Goal: Task Accomplishment & Management: Manage account settings

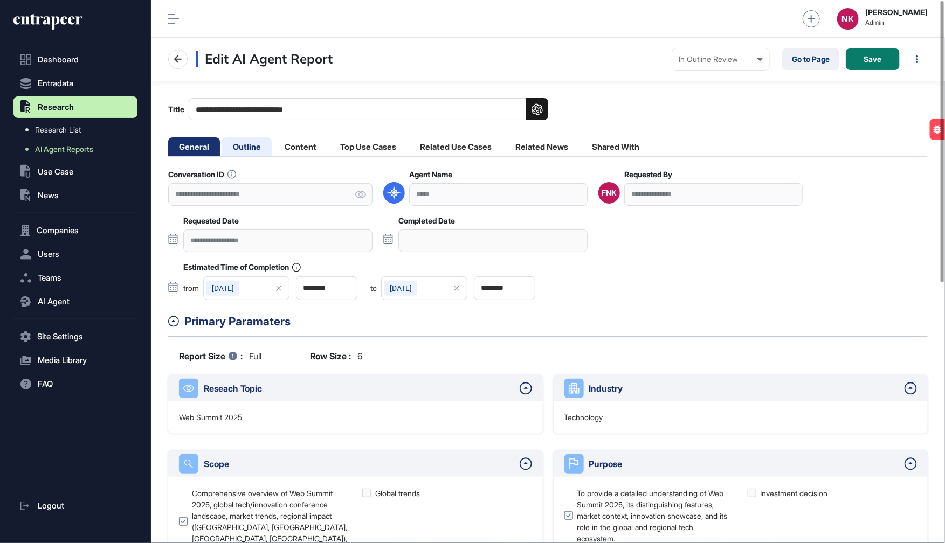
click at [254, 143] on li "Outline" at bounding box center [247, 146] width 50 height 19
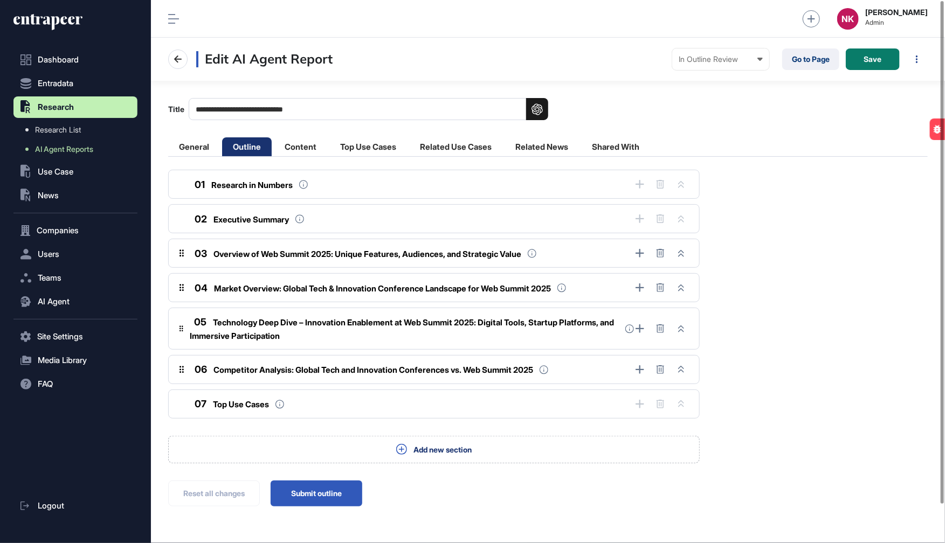
scroll to position [41, 0]
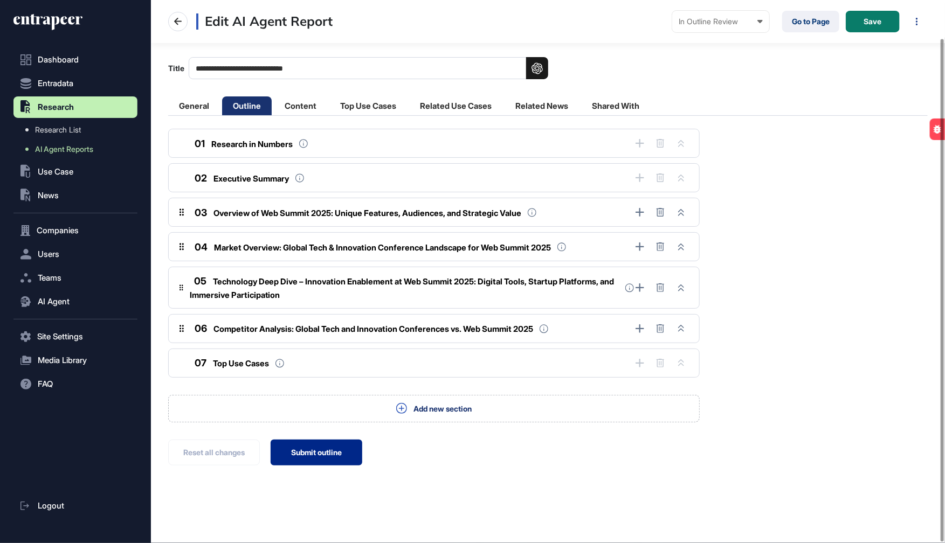
click at [314, 452] on button "Submit outline" at bounding box center [317, 453] width 92 height 26
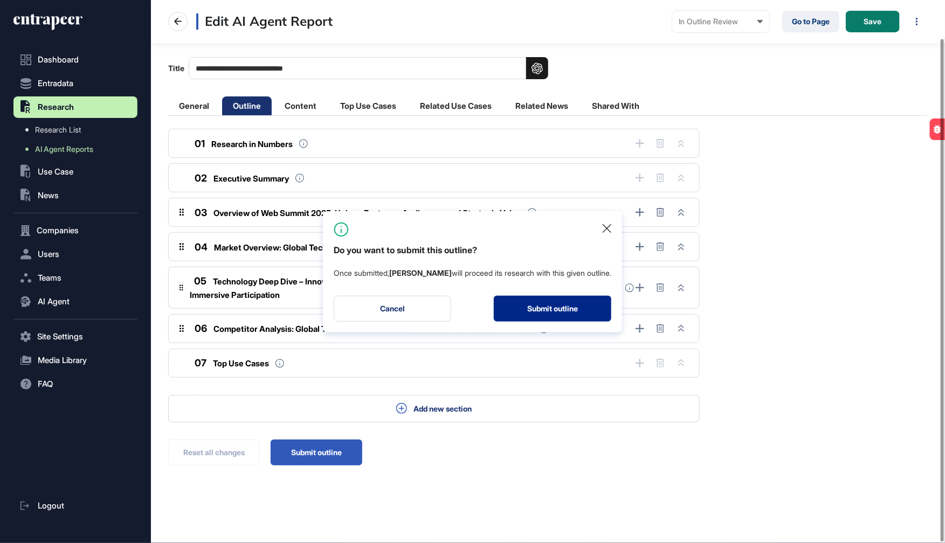
click at [540, 303] on button "Submit outline" at bounding box center [552, 309] width 117 height 26
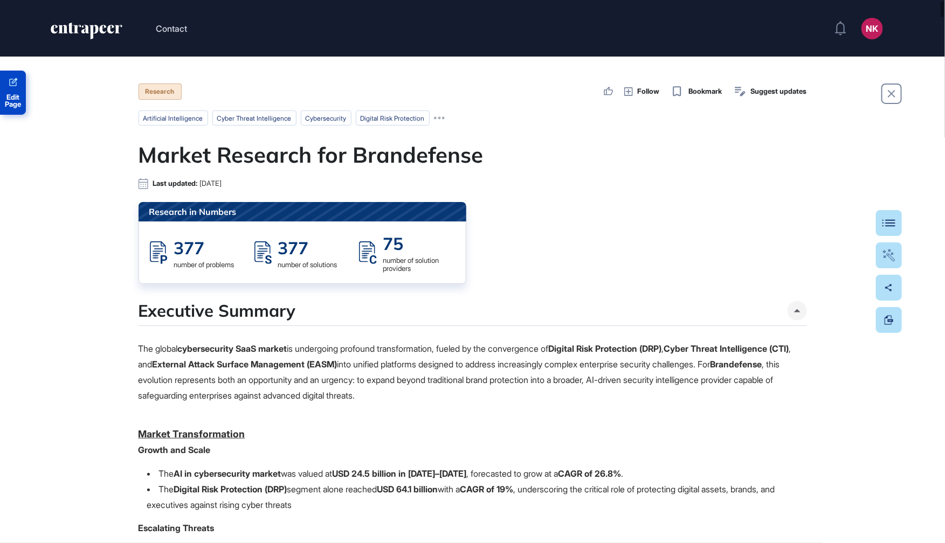
click at [19, 99] on span "Edit Page" at bounding box center [13, 101] width 26 height 14
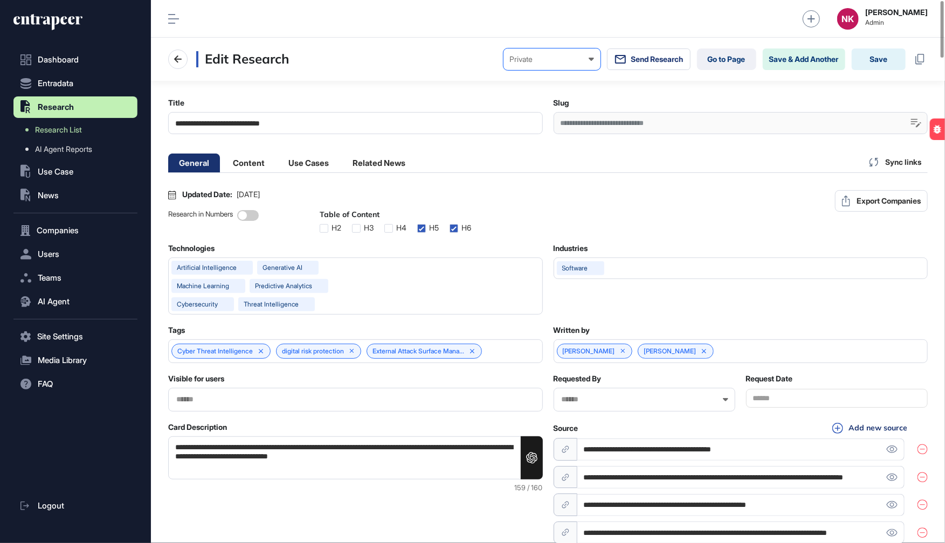
scroll to position [0, 5]
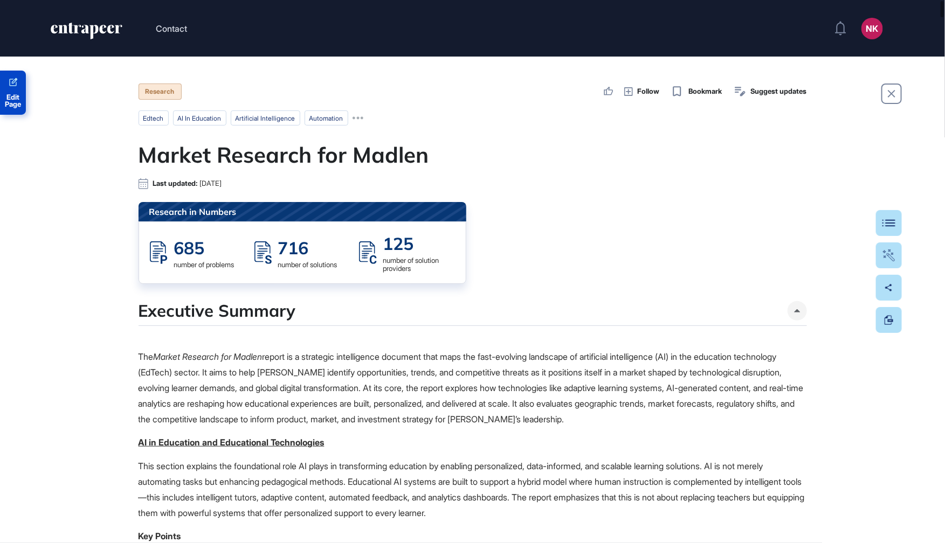
click at [15, 96] on span "Edit Page" at bounding box center [13, 101] width 26 height 14
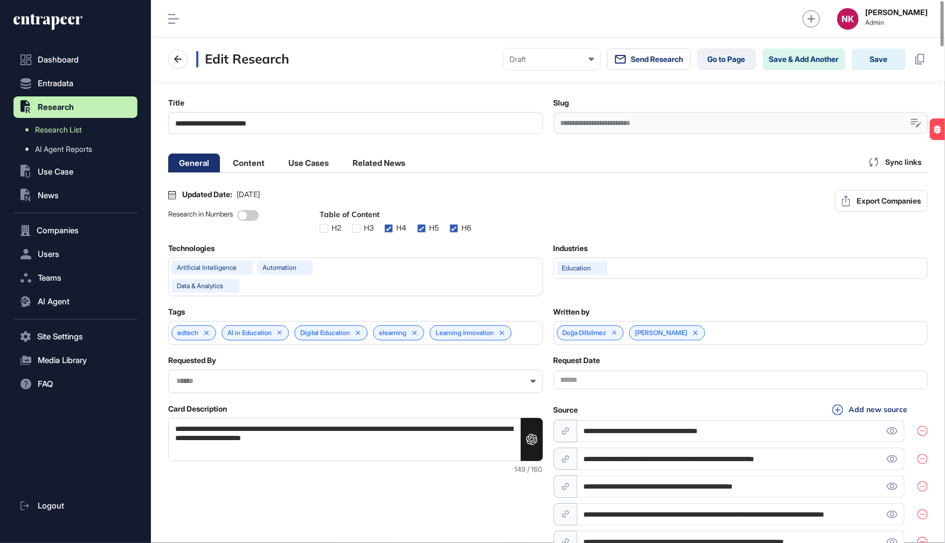
scroll to position [0, 5]
click at [528, 61] on div "Draft" at bounding box center [552, 59] width 84 height 9
click at [0, 0] on div "Private" at bounding box center [0, 0] width 0 height 0
click at [876, 58] on button "Save" at bounding box center [879, 60] width 54 height 22
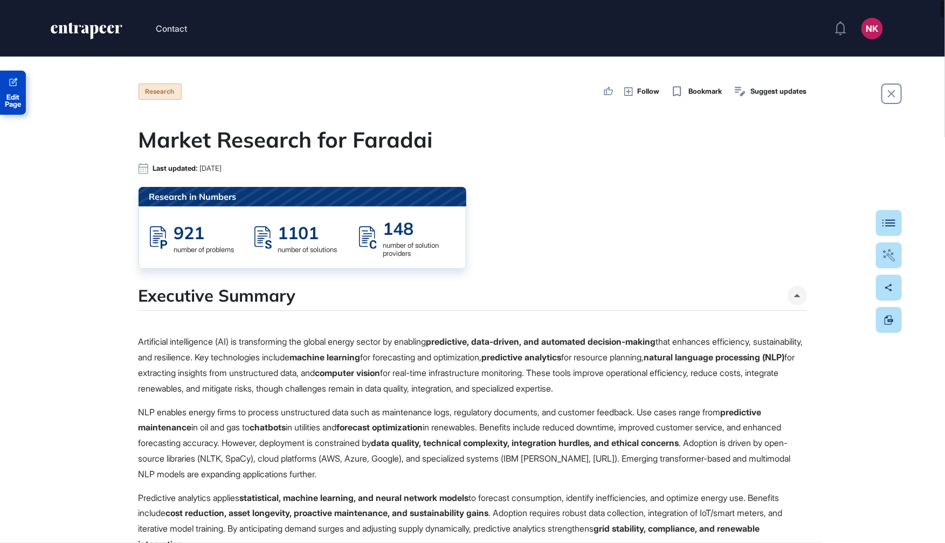
click at [19, 100] on span "Edit Page" at bounding box center [13, 101] width 26 height 14
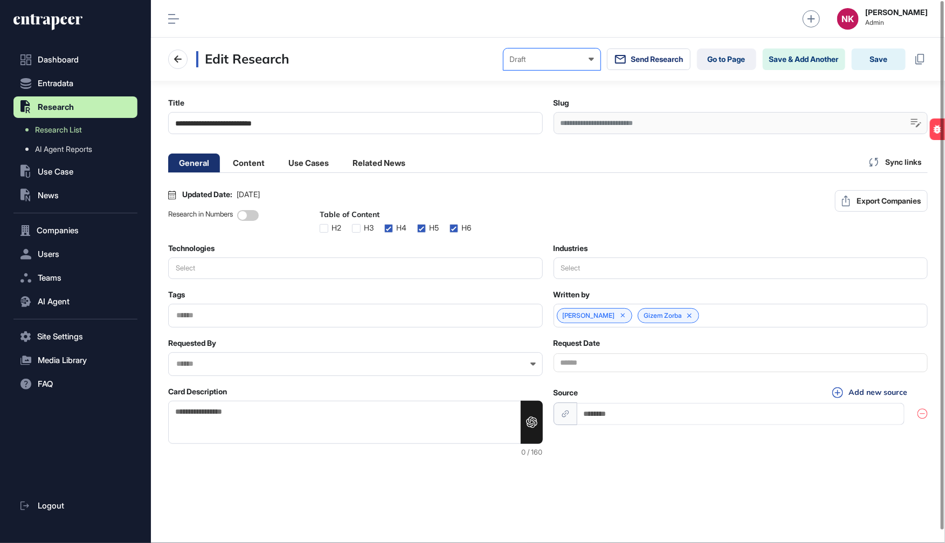
click at [511, 64] on div "Draft" at bounding box center [552, 59] width 84 height 9
click at [0, 0] on div "Private" at bounding box center [0, 0] width 0 height 0
click at [879, 61] on button "Save" at bounding box center [879, 60] width 54 height 22
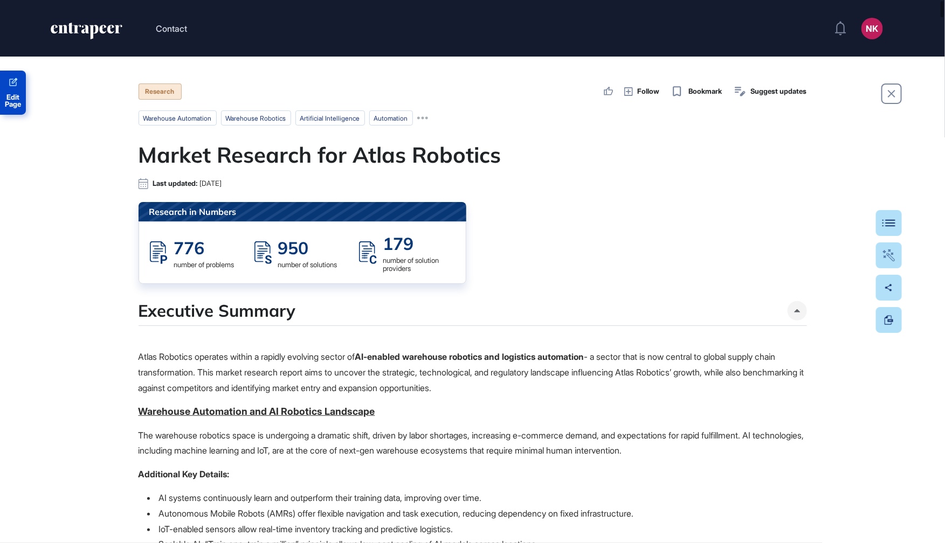
click at [19, 98] on span "Edit Page" at bounding box center [13, 101] width 26 height 14
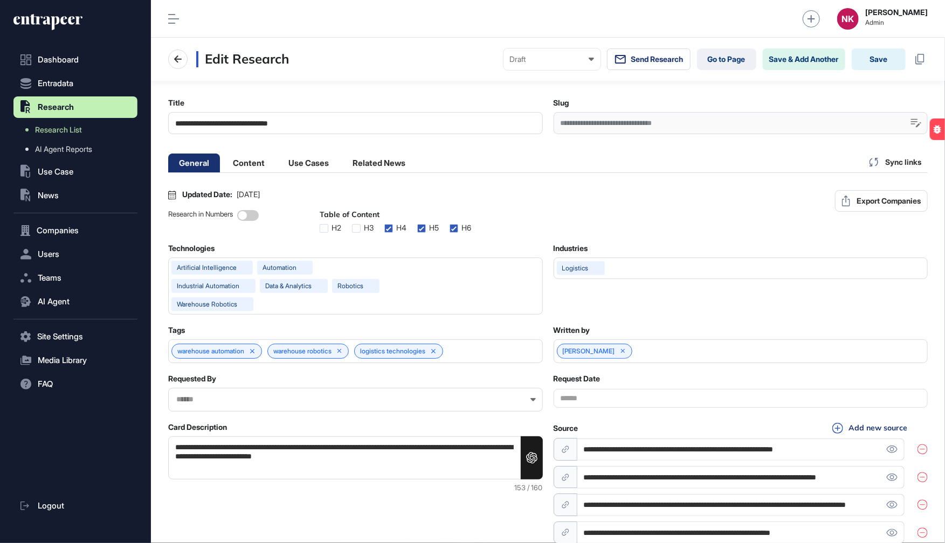
scroll to position [0, 5]
click at [673, 363] on div "Mehmet Sahin" at bounding box center [741, 352] width 375 height 24
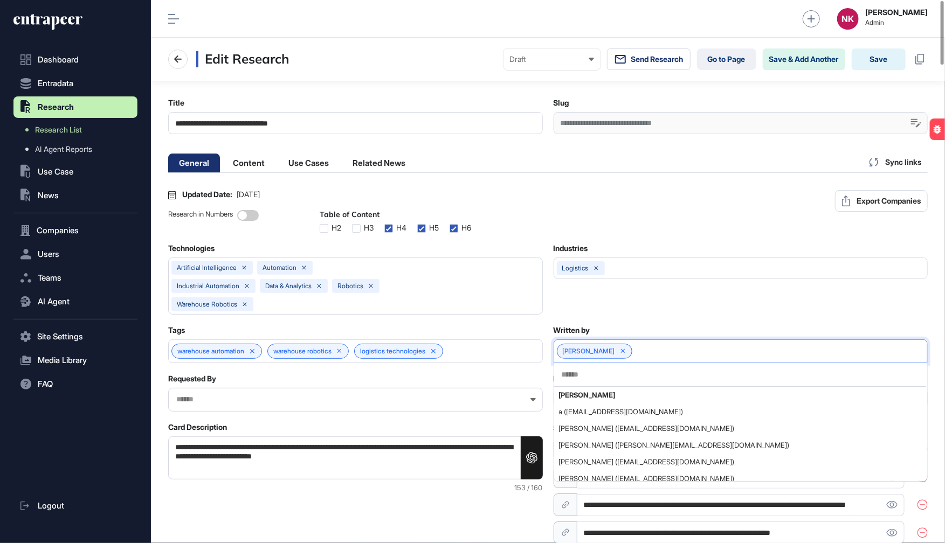
click at [643, 387] on div at bounding box center [740, 375] width 372 height 24
click at [632, 379] on input "text" at bounding box center [740, 374] width 359 height 9
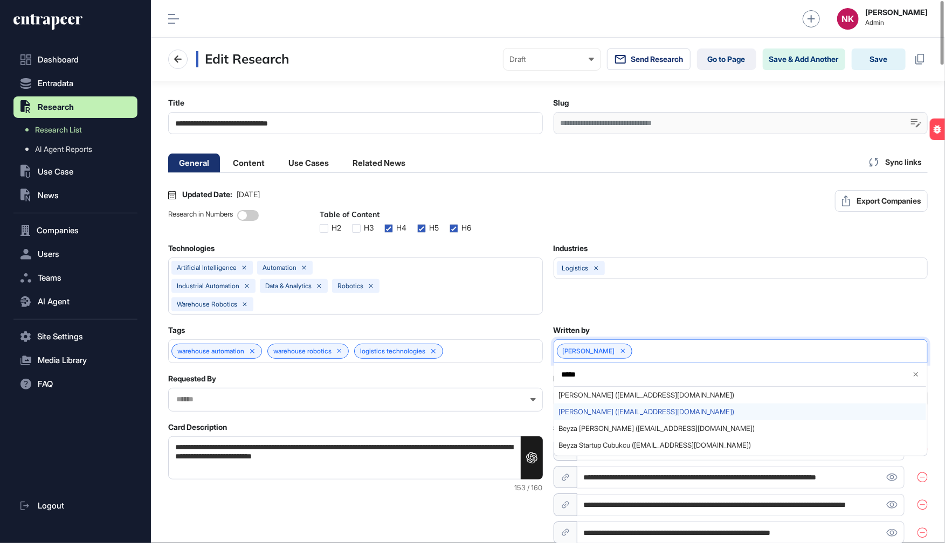
type input "*****"
click at [620, 416] on span "Beyza Cubukcu (beyza@entrapeer.com)" at bounding box center [740, 412] width 363 height 8
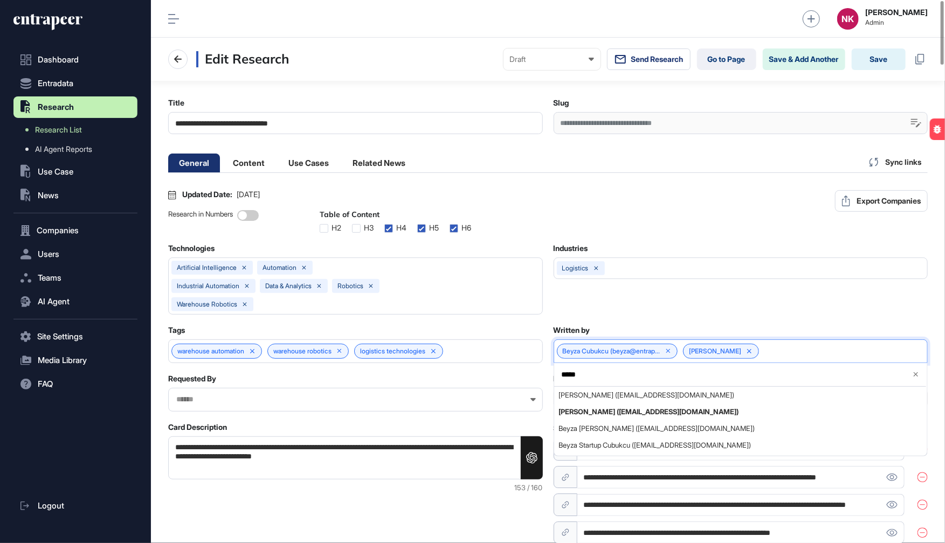
click at [661, 315] on div "Technologies artificial intelligence automation industrial automation data & an…" at bounding box center [547, 279] width 759 height 71
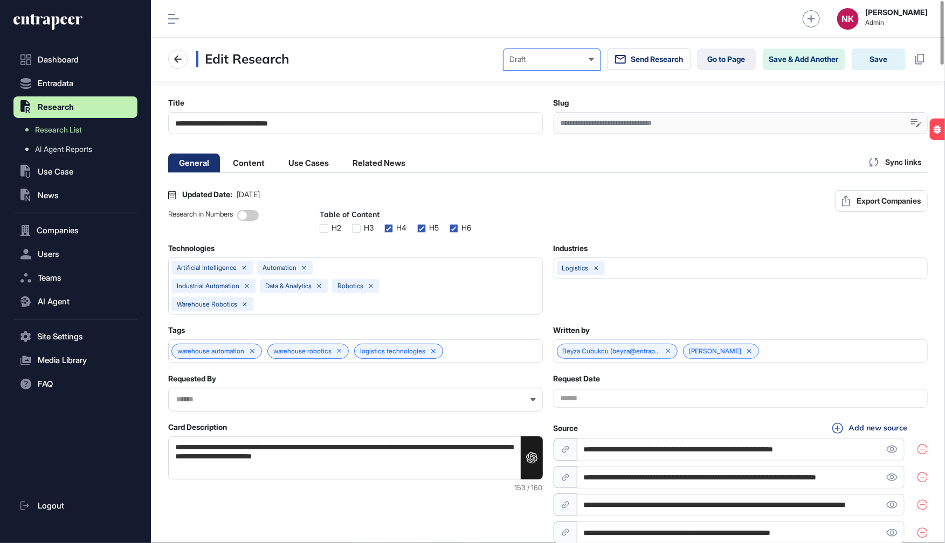
click at [558, 53] on div "Draft Draft Pending Review Published Private" at bounding box center [551, 60] width 97 height 22
click at [0, 0] on div "Private" at bounding box center [0, 0] width 0 height 0
click at [874, 63] on button "Save" at bounding box center [879, 60] width 54 height 22
click at [888, 61] on button "Save" at bounding box center [879, 60] width 54 height 22
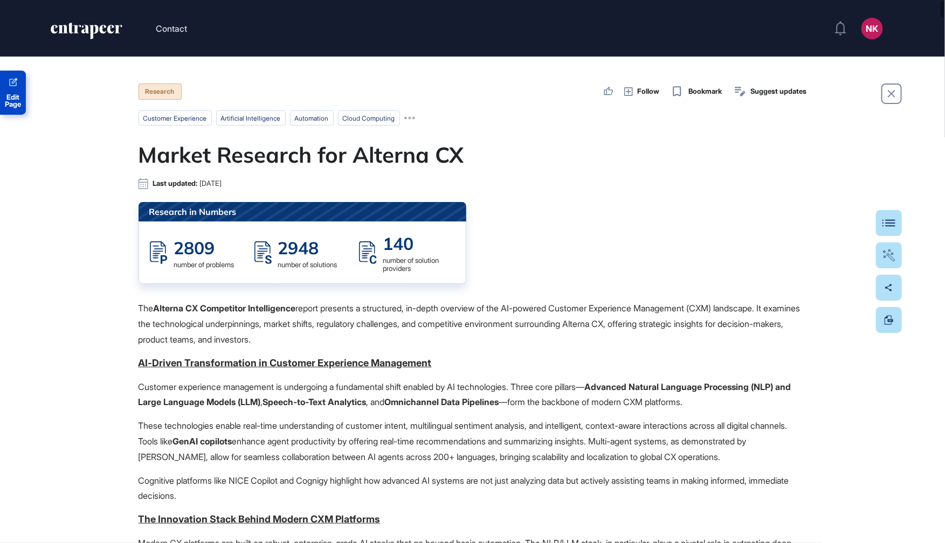
click at [14, 105] on span "Edit Page" at bounding box center [13, 101] width 26 height 14
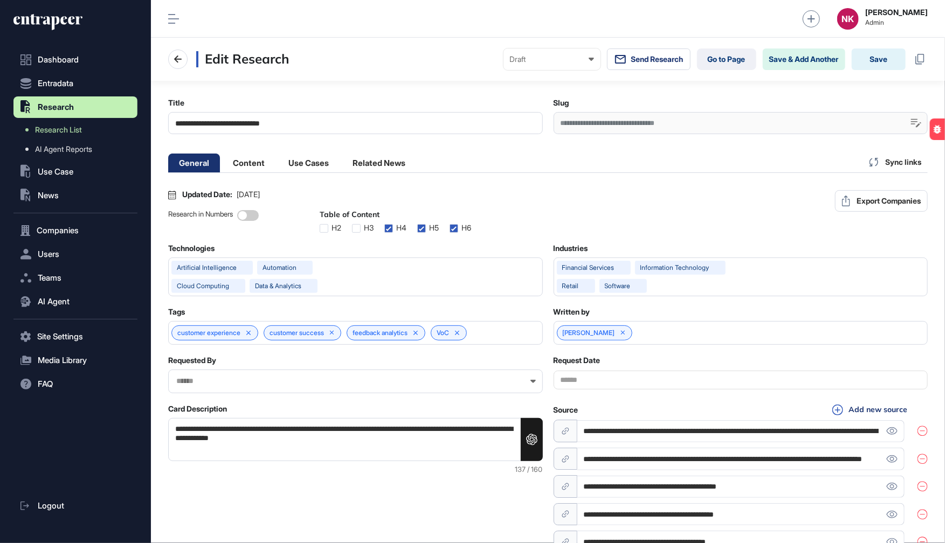
scroll to position [0, 5]
click at [514, 59] on div "Draft" at bounding box center [552, 59] width 84 height 9
click at [0, 0] on div "Private" at bounding box center [0, 0] width 0 height 0
click at [882, 62] on button "Save" at bounding box center [879, 60] width 54 height 22
